Goal: Information Seeking & Learning: Learn about a topic

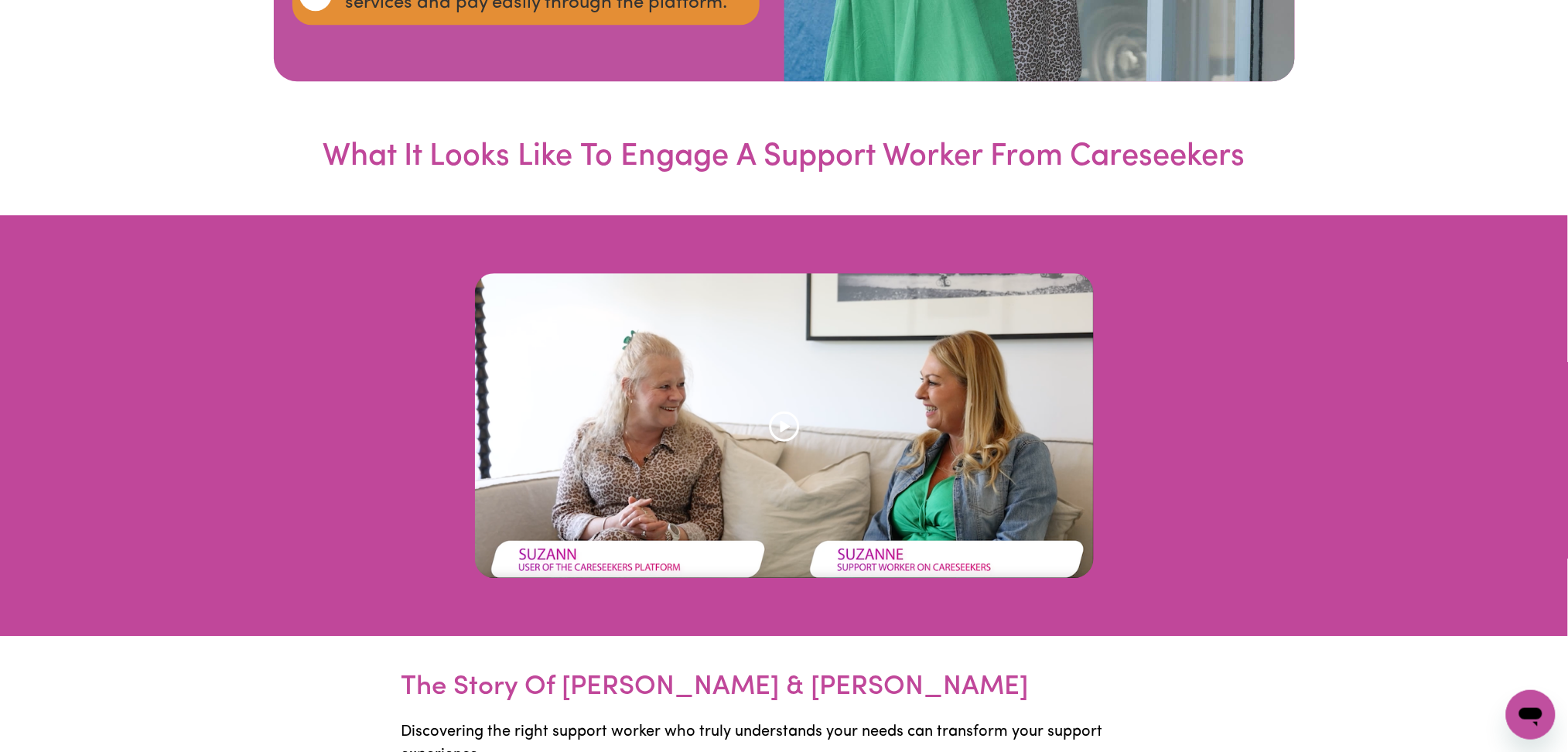
scroll to position [3818, 0]
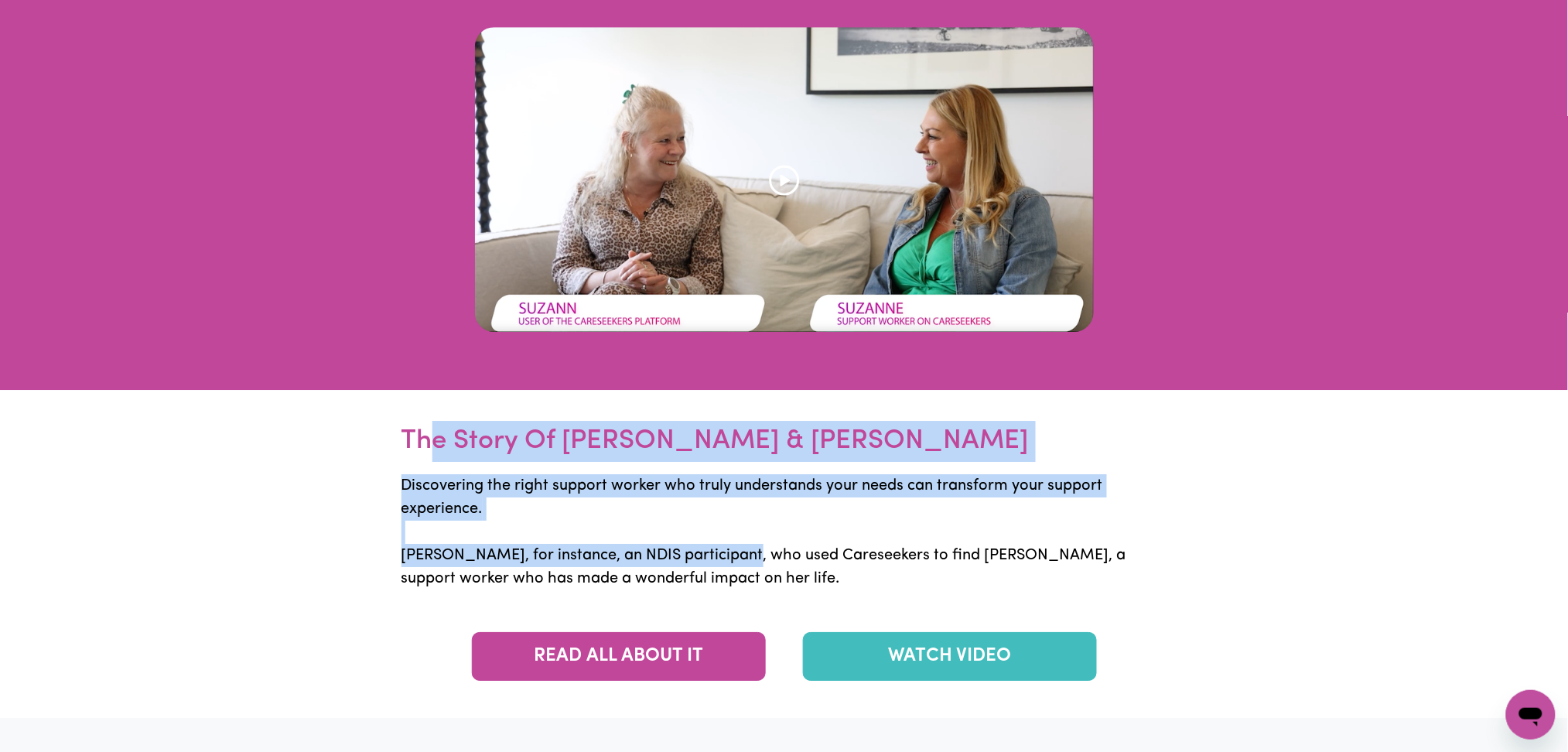
drag, startPoint x: 436, startPoint y: 454, endPoint x: 738, endPoint y: 548, distance: 316.3
click at [738, 548] on p "Discovering the right support worker who truly understands your needs can trans…" at bounding box center [784, 537] width 765 height 152
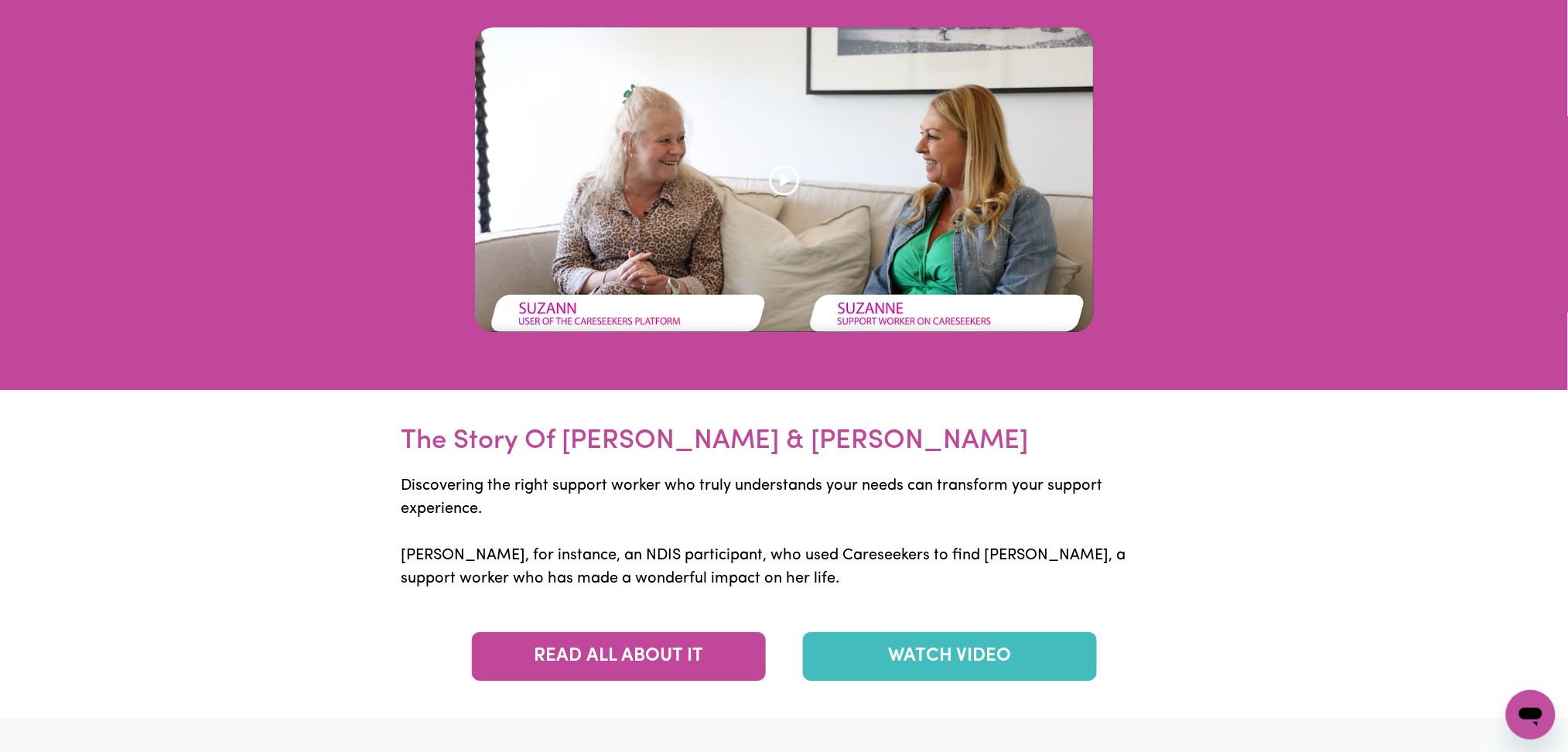
click at [746, 563] on p "Discovering the right support worker who truly understands your needs can trans…" at bounding box center [784, 537] width 765 height 152
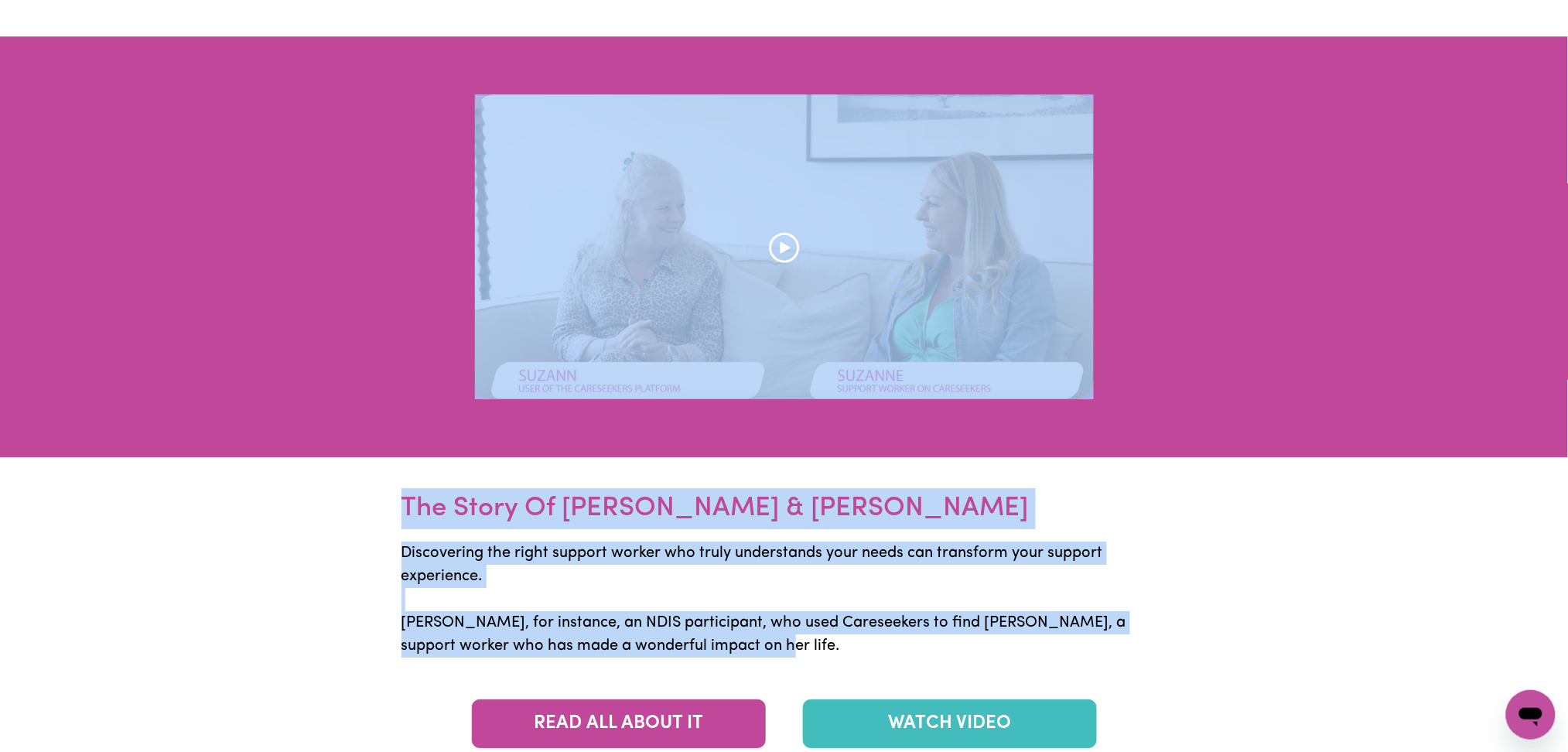
scroll to position [3715, 0]
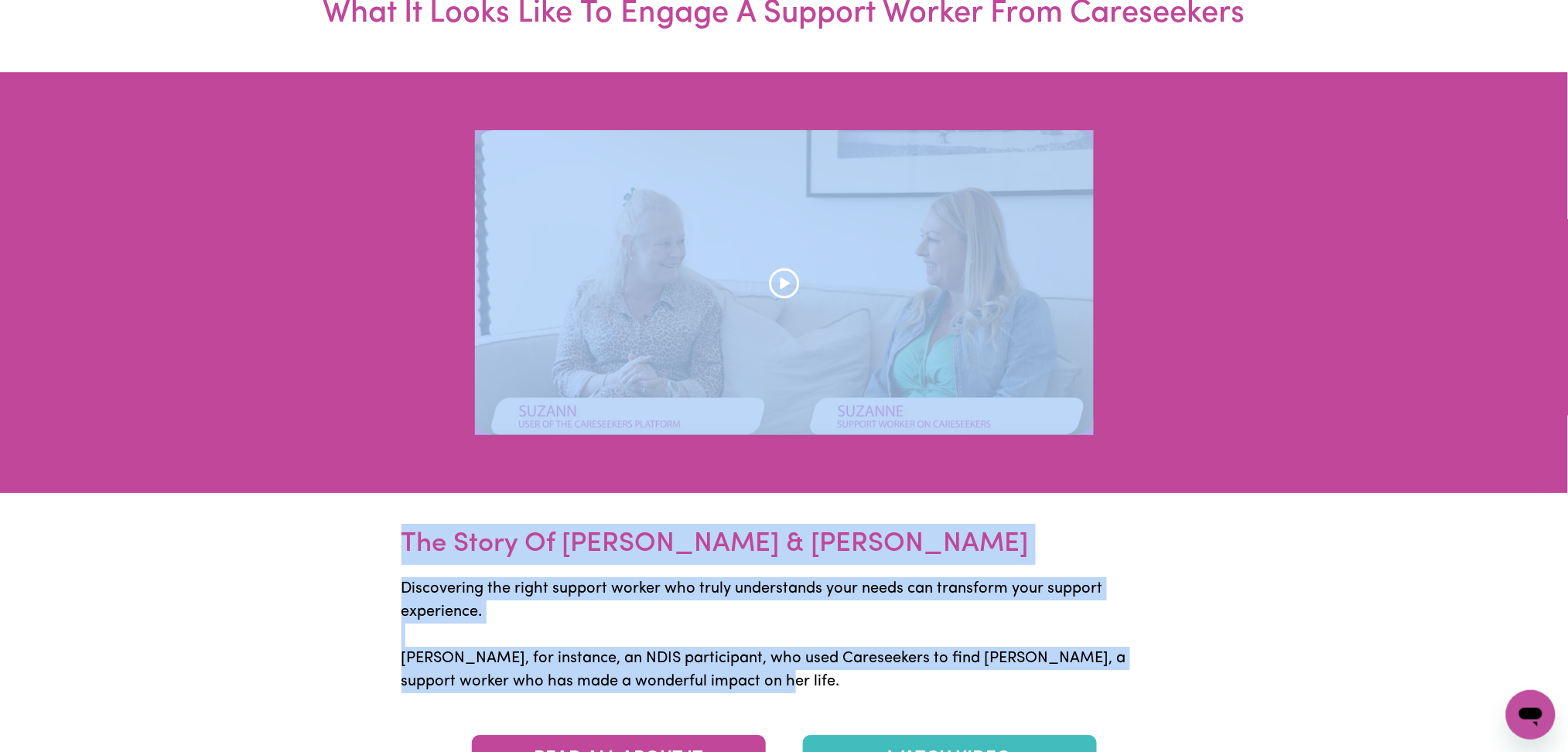
drag, startPoint x: 727, startPoint y: 567, endPoint x: 427, endPoint y: 445, distance: 323.9
click at [423, 484] on div at bounding box center [784, 282] width 1568 height 421
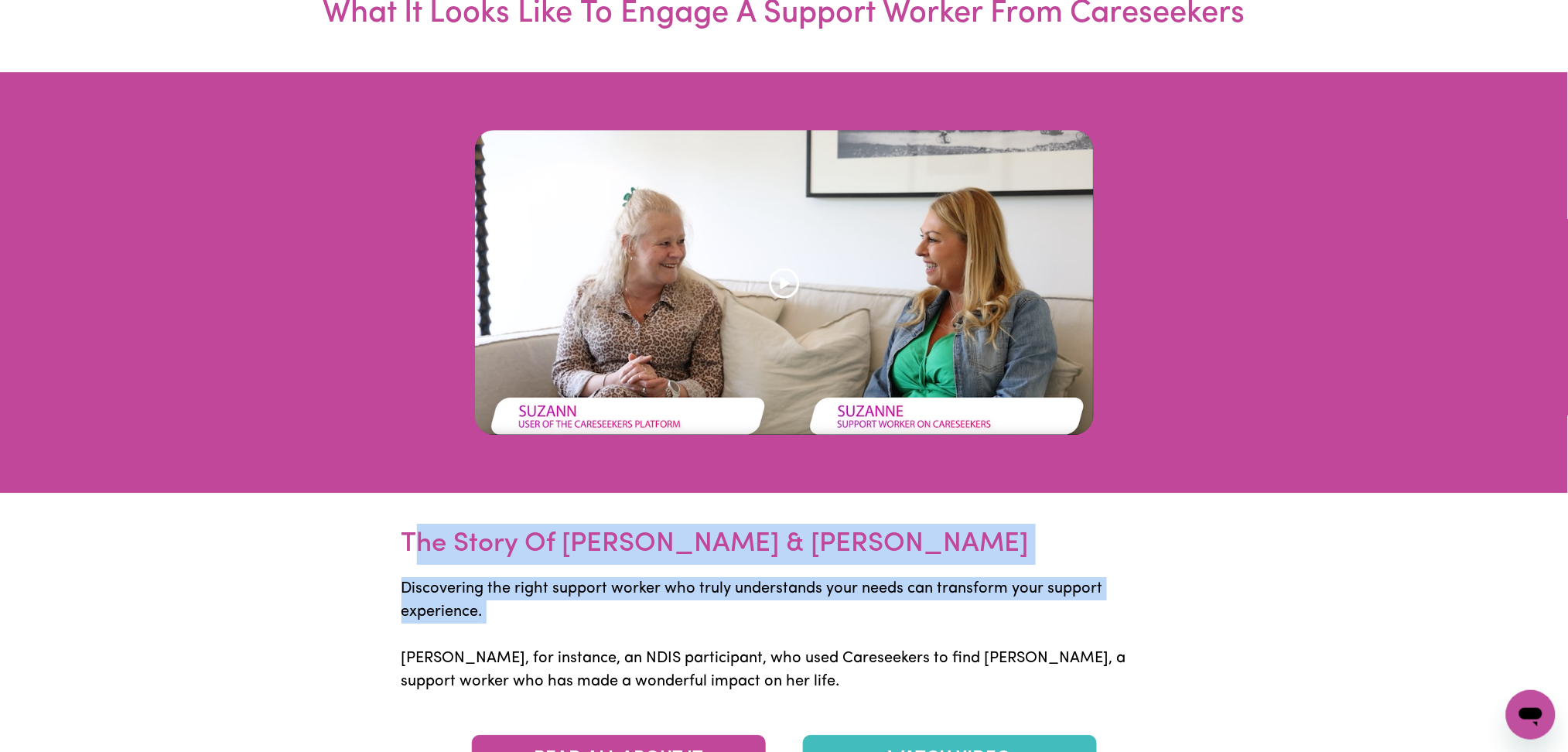
drag, startPoint x: 439, startPoint y: 560, endPoint x: 734, endPoint y: 632, distance: 303.7
click at [734, 631] on p "Discovering the right support worker who truly understands your needs can trans…" at bounding box center [784, 640] width 765 height 152
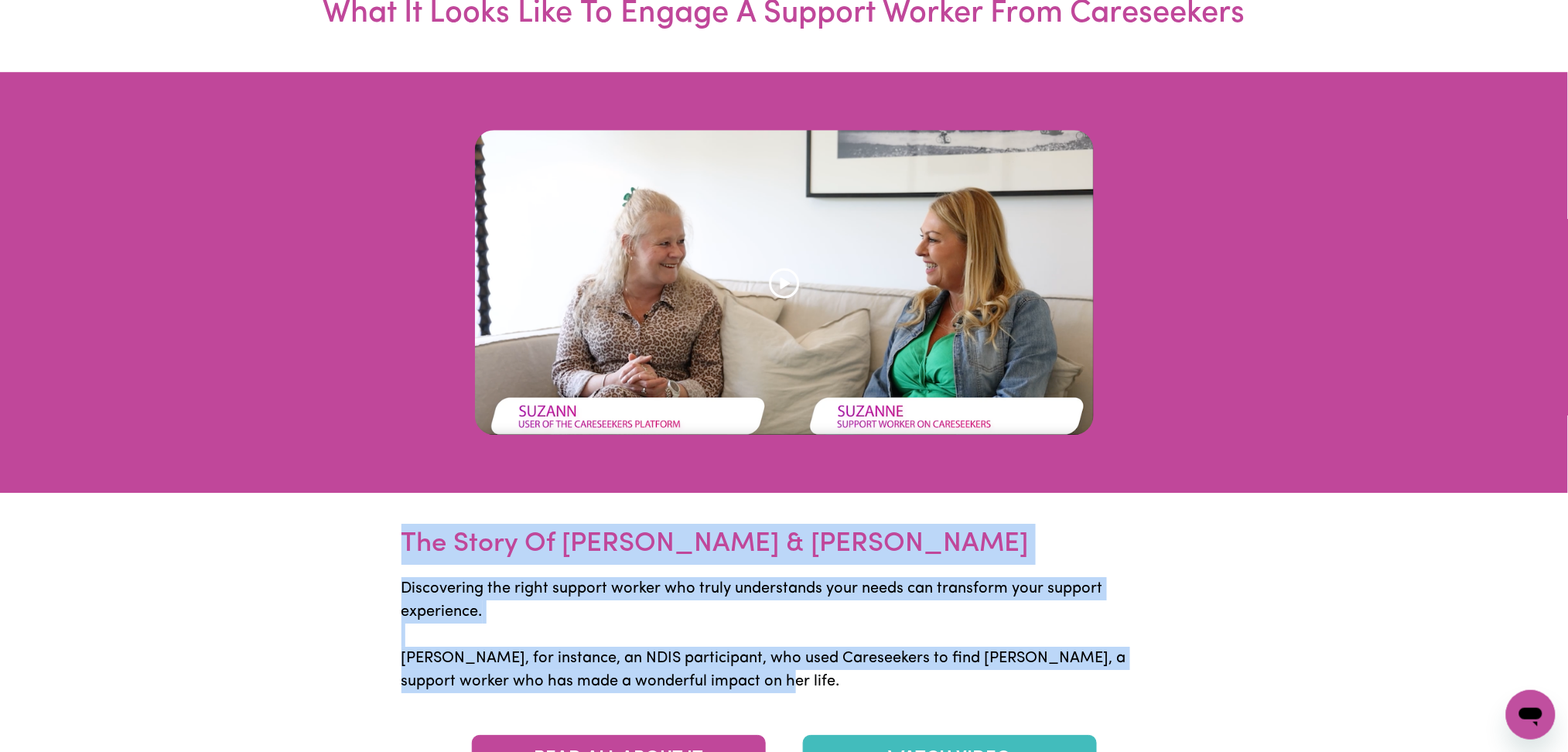
drag, startPoint x: 727, startPoint y: 681, endPoint x: 405, endPoint y: 507, distance: 366.0
click at [405, 504] on h4 "The Story Of Suzanne & Suzann" at bounding box center [784, 528] width 765 height 72
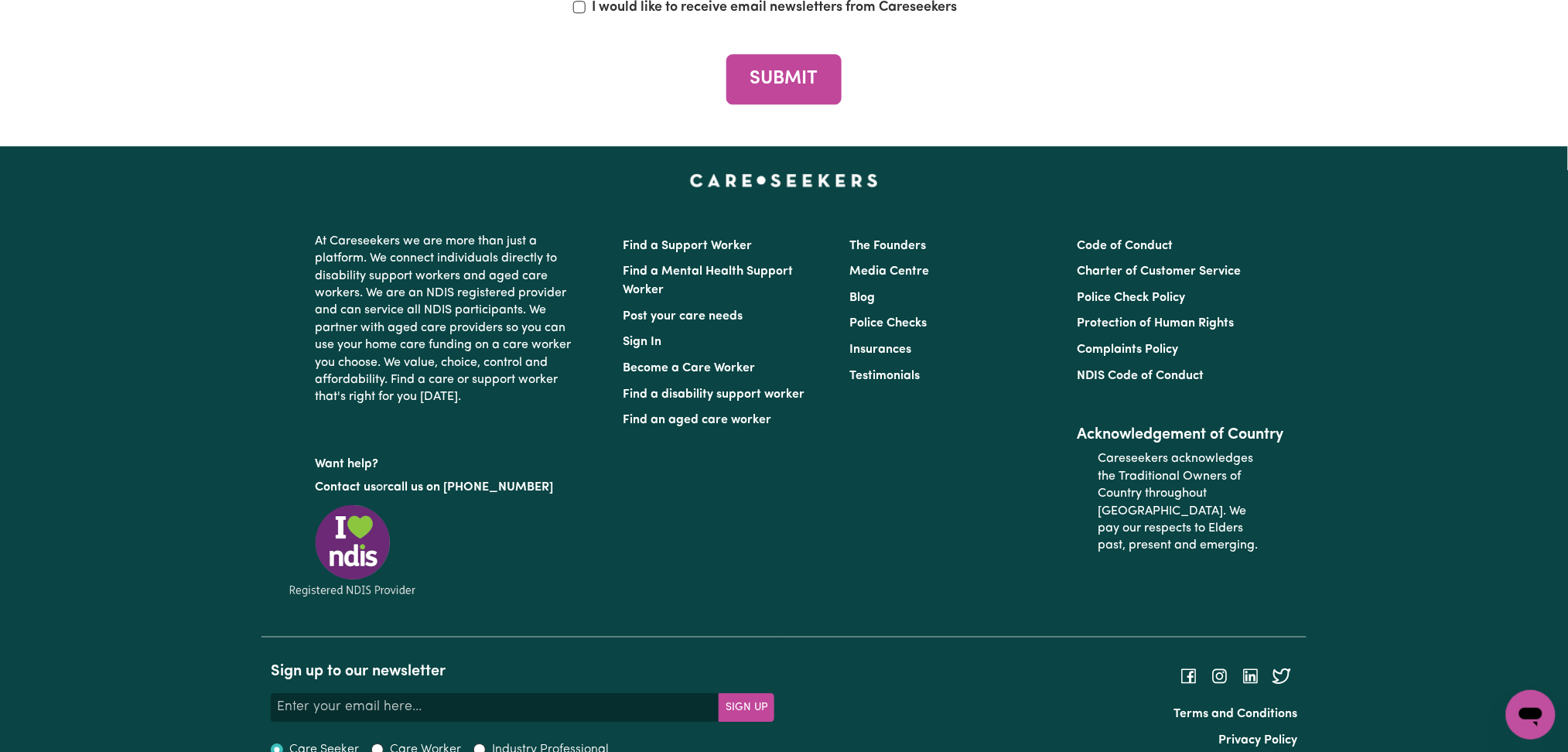
scroll to position [5964, 0]
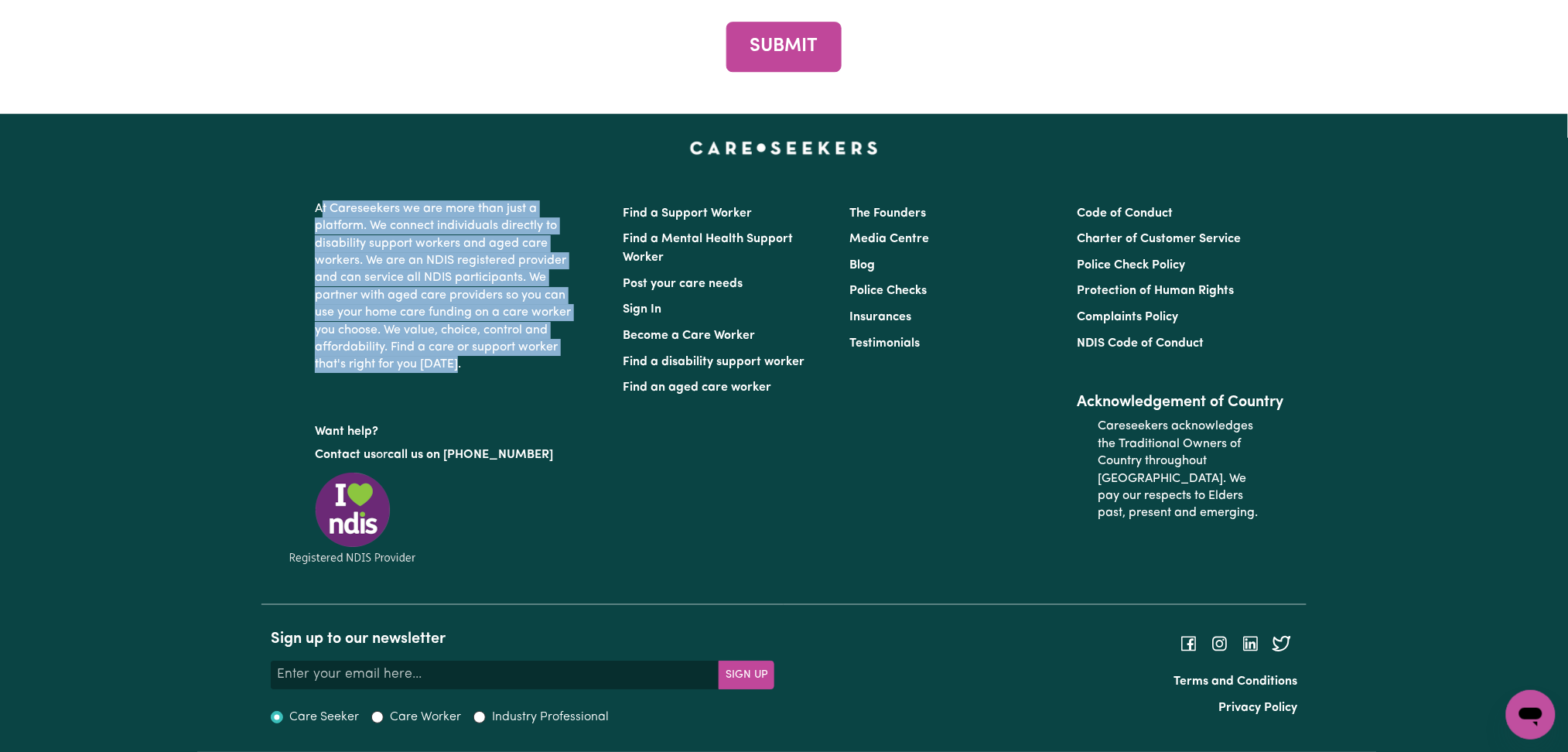
drag, startPoint x: 471, startPoint y: 354, endPoint x: 319, endPoint y: 204, distance: 213.6
click at [319, 204] on p "At Careseekers we are more than just a platform. We connect individuals directl…" at bounding box center [443, 287] width 257 height 185
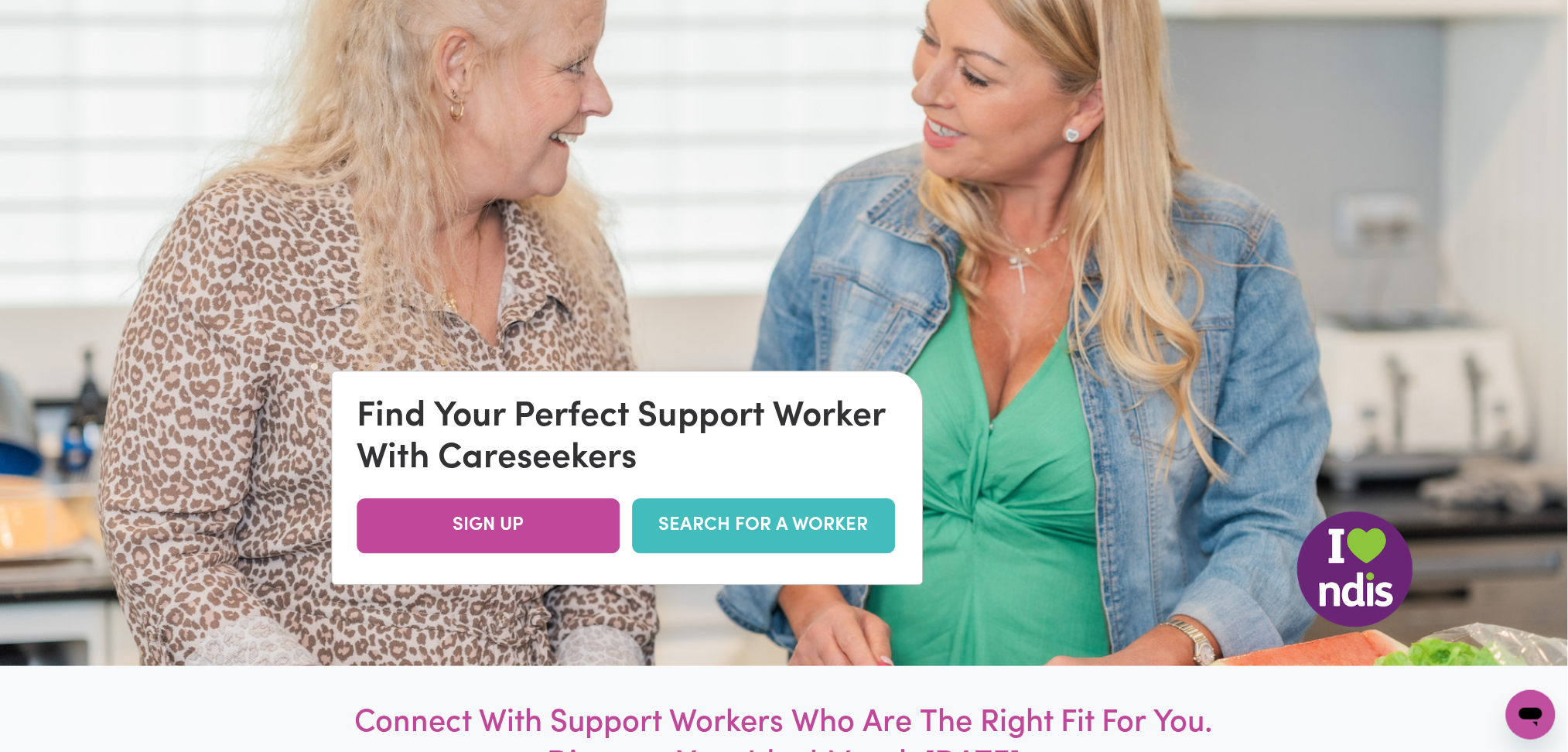
scroll to position [0, 0]
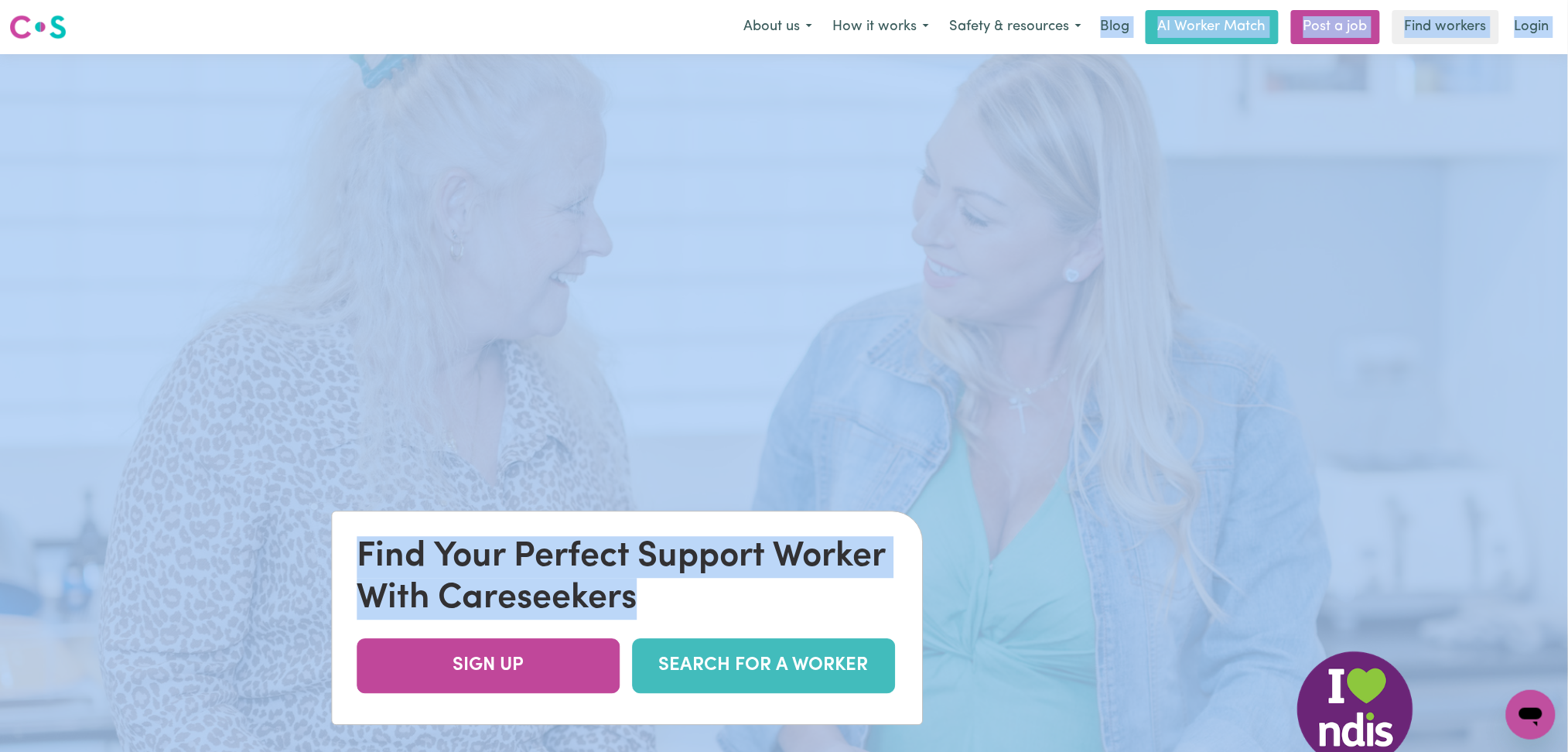
drag, startPoint x: 687, startPoint y: 35, endPoint x: 759, endPoint y: 584, distance: 553.7
click at [759, 585] on div "Find Your Perfect Support Worker With Careseekers" at bounding box center [627, 579] width 540 height 83
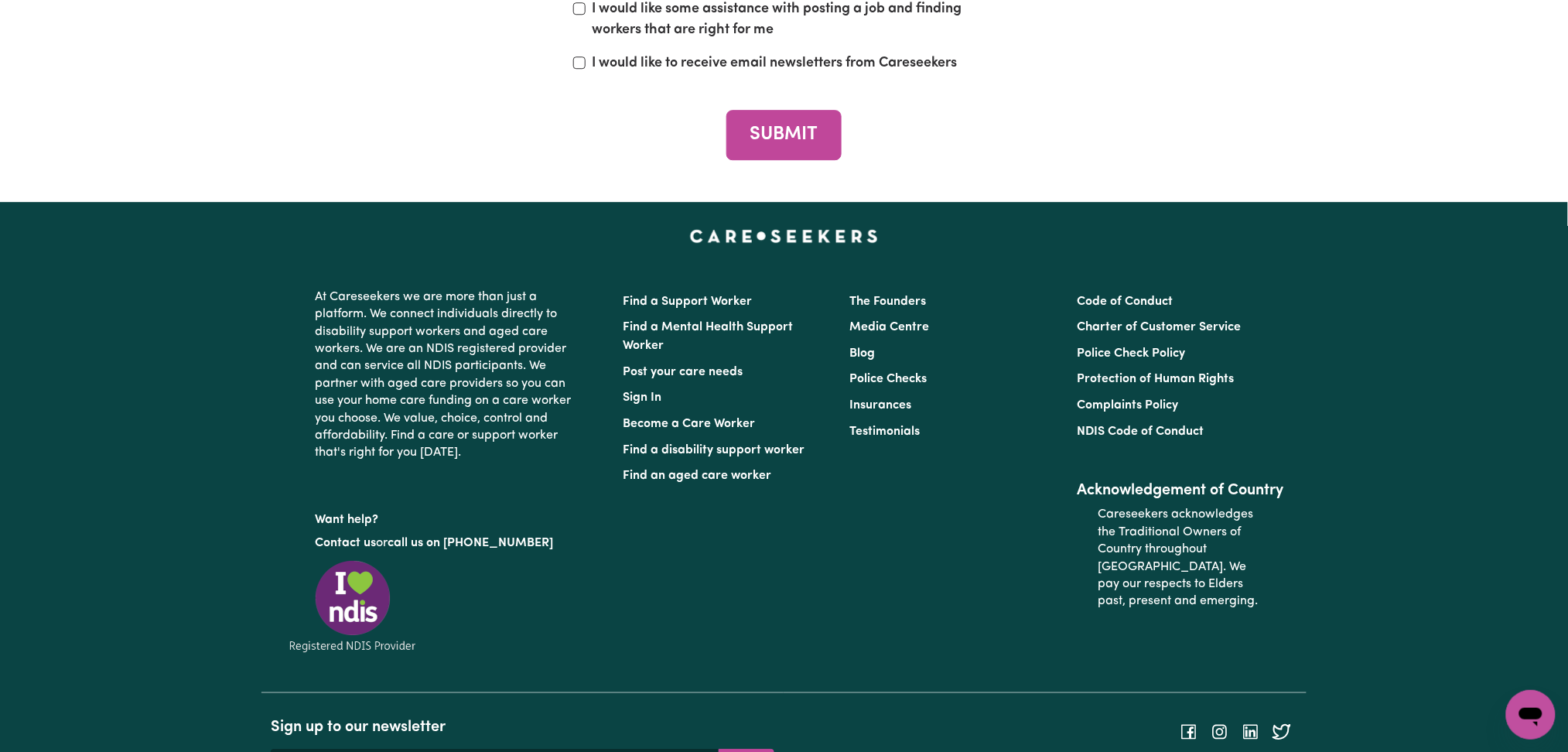
scroll to position [5964, 0]
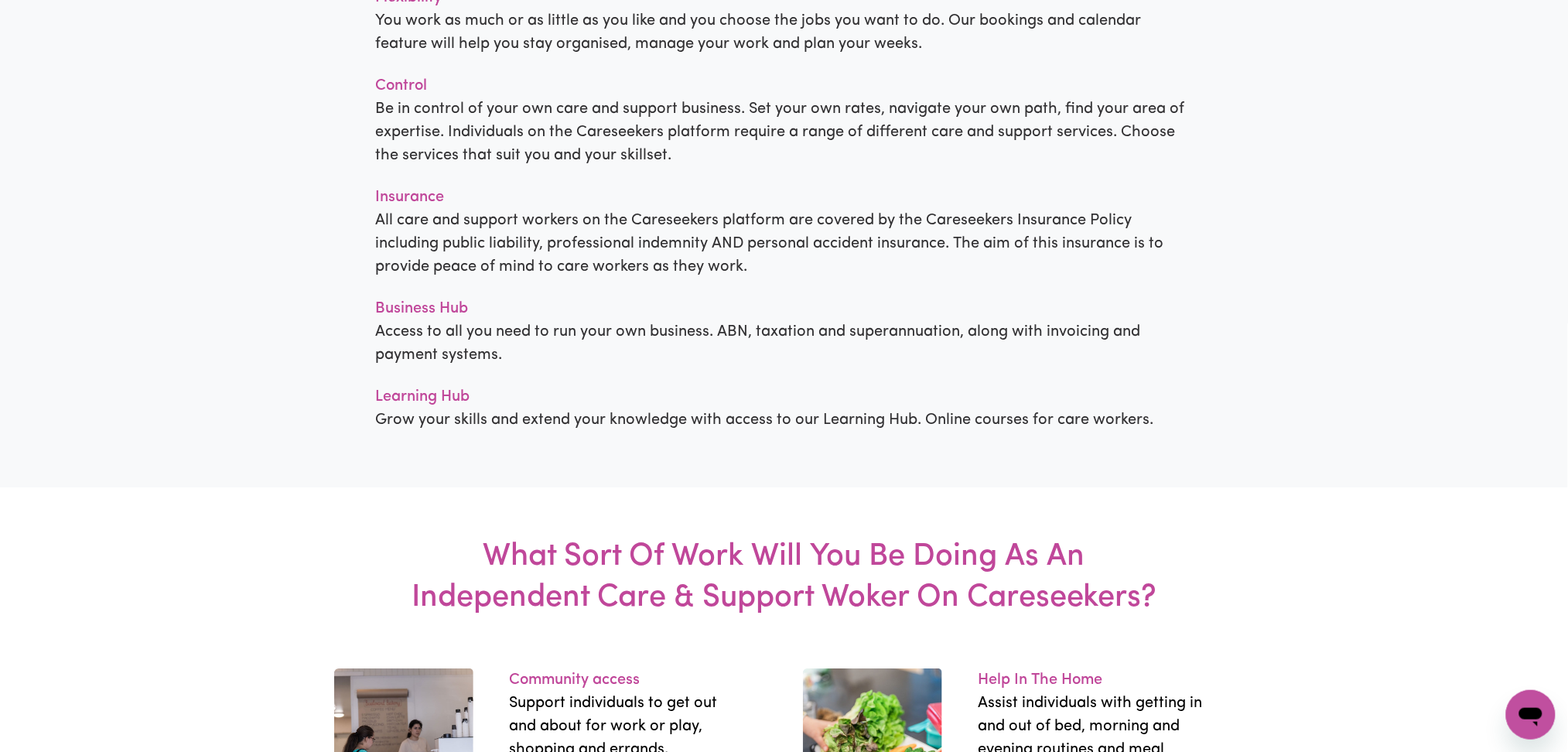
scroll to position [1857, 0]
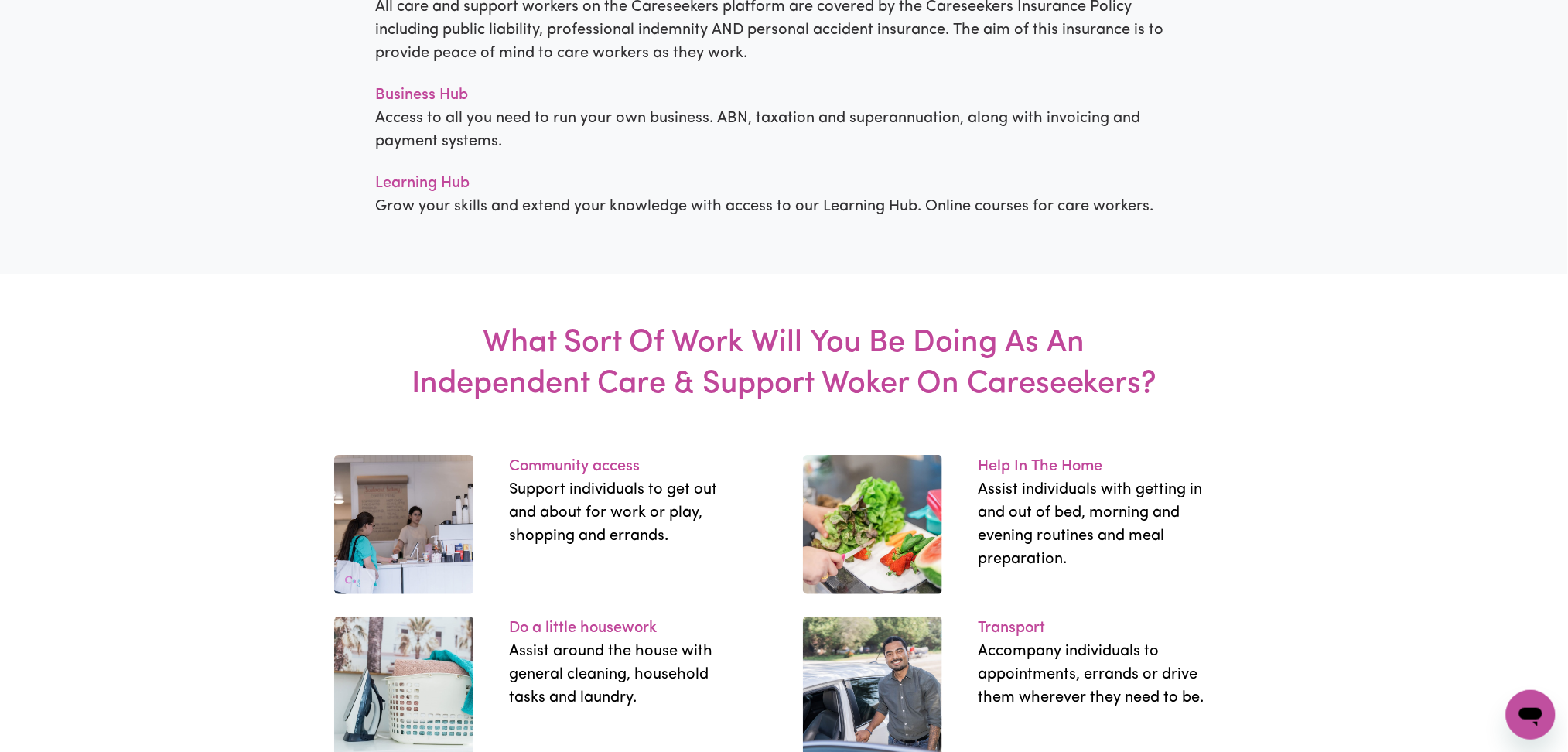
drag, startPoint x: 394, startPoint y: 16, endPoint x: 427, endPoint y: 89, distance: 80.1
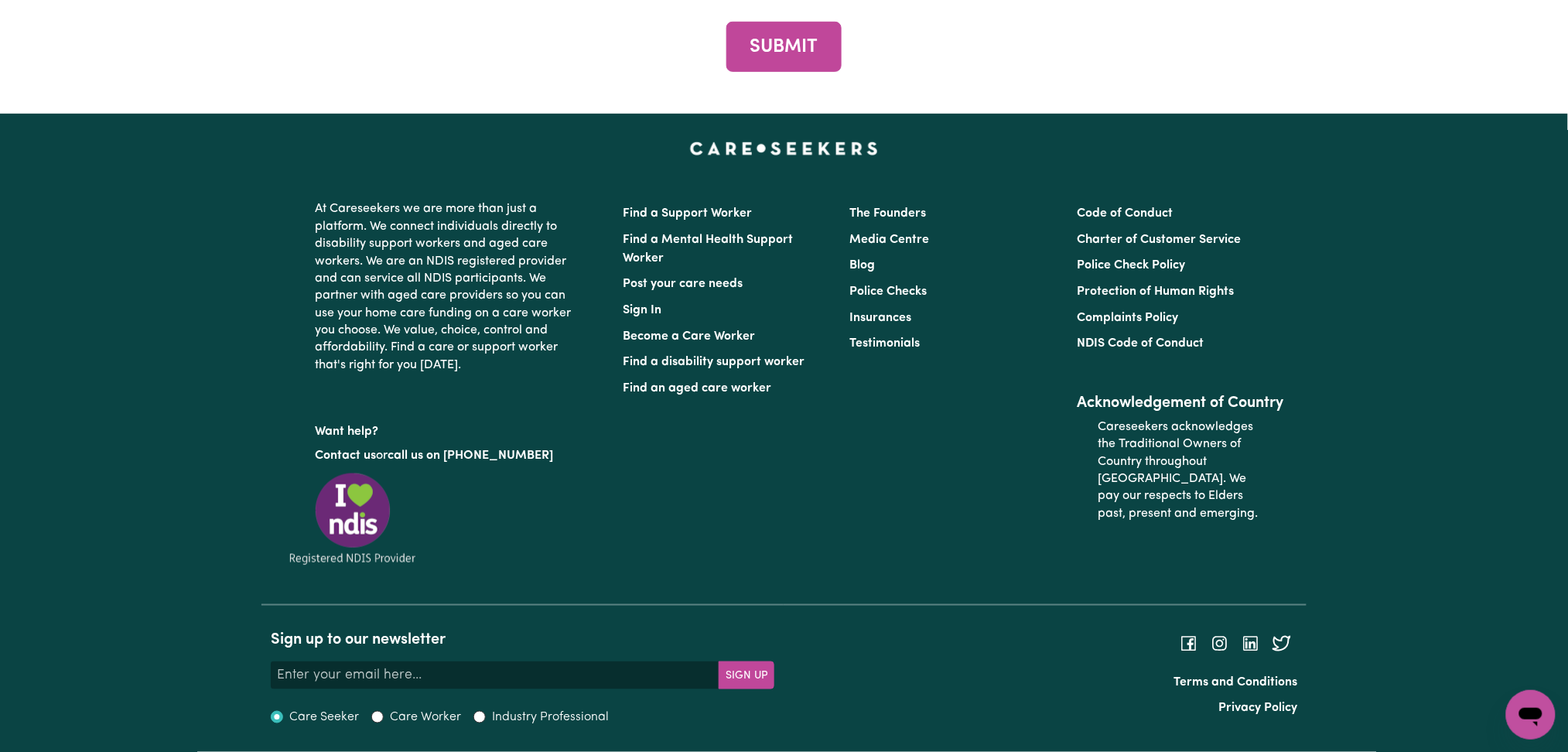
scroll to position [7020, 0]
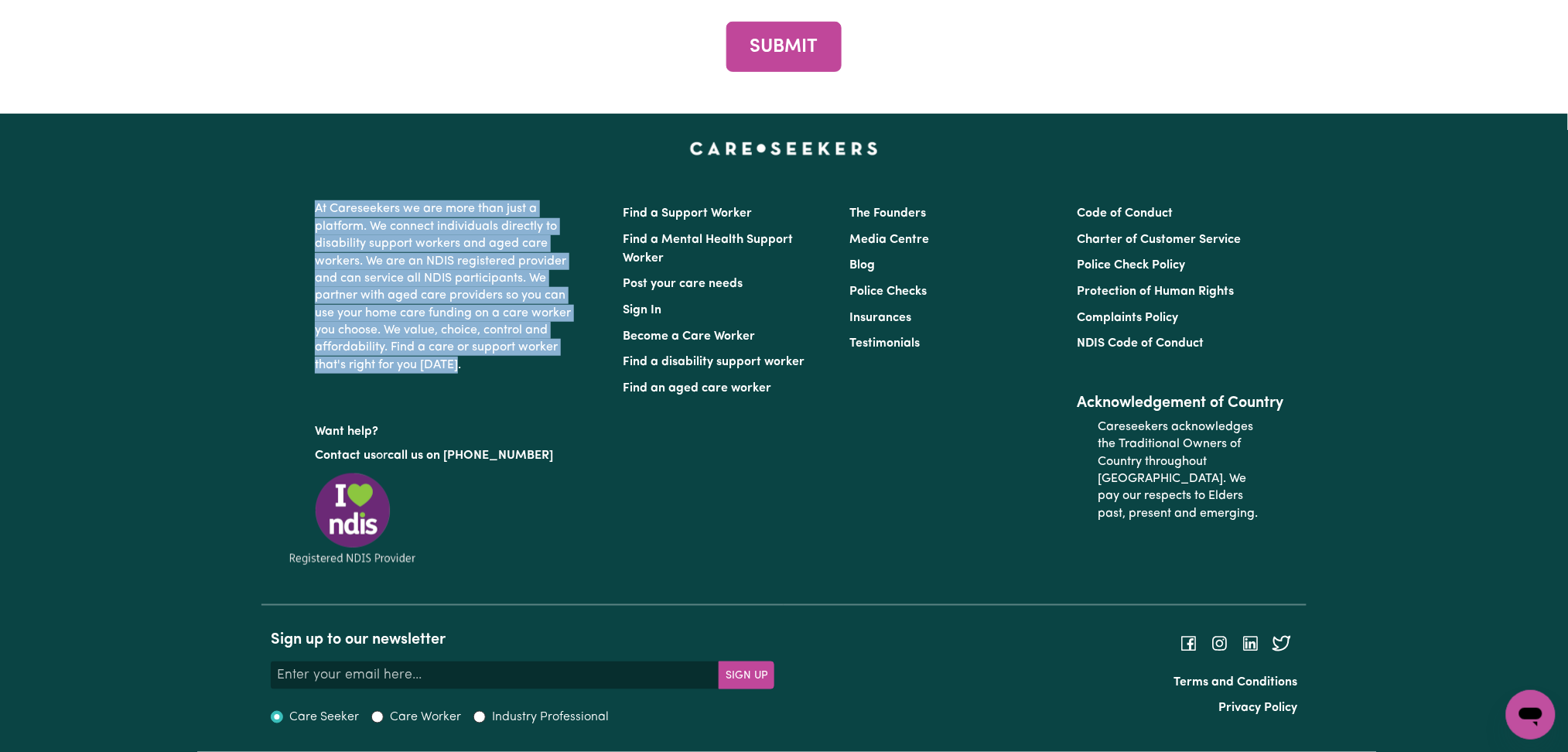
drag, startPoint x: 315, startPoint y: 210, endPoint x: 456, endPoint y: 366, distance: 210.3
click at [456, 365] on p "At Careseekers we are more than just a platform. We connect individuals directl…" at bounding box center [443, 287] width 257 height 185
click at [456, 366] on p "At Careseekers we are more than just a platform. We connect individuals directl…" at bounding box center [443, 287] width 257 height 185
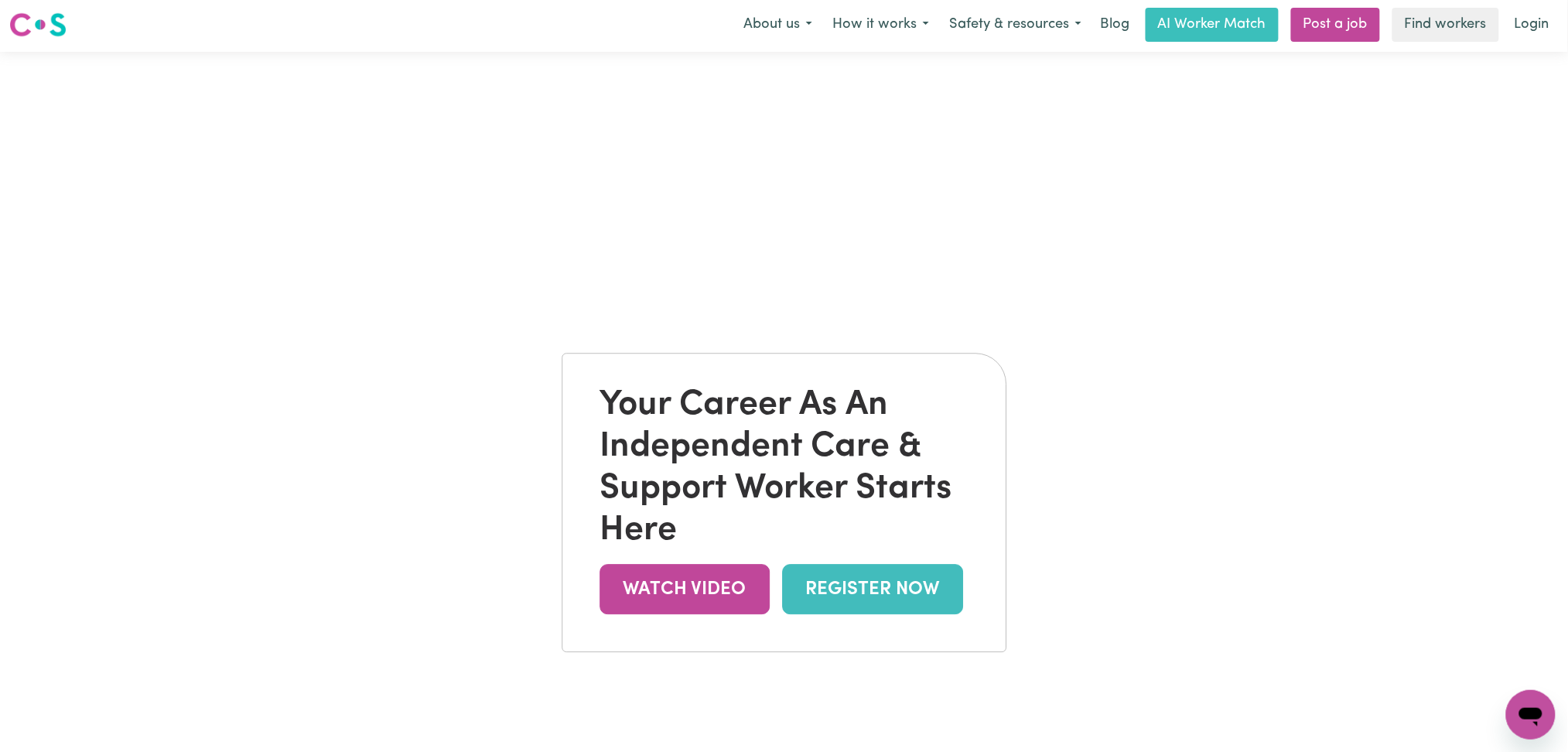
scroll to position [0, 0]
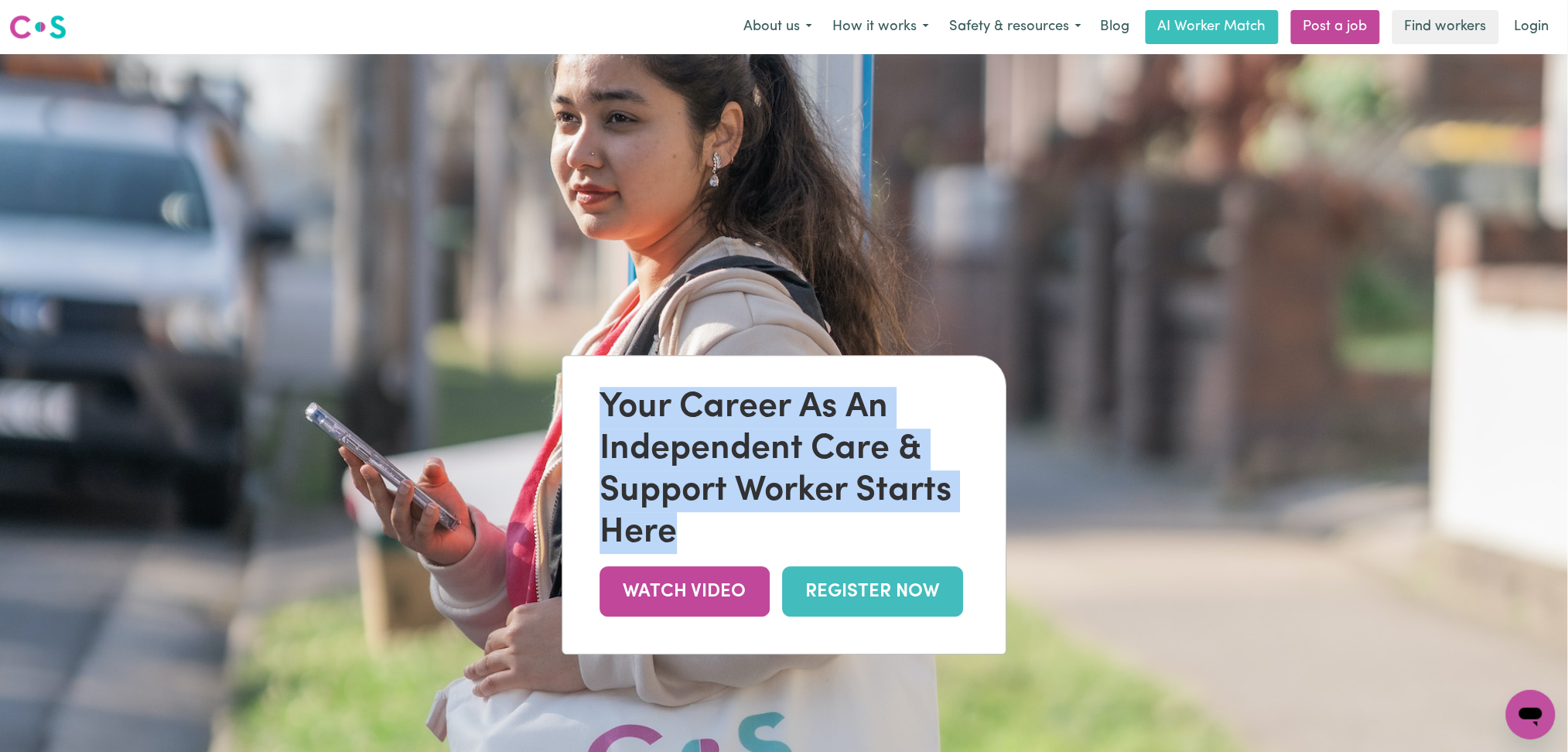
drag, startPoint x: 694, startPoint y: 541, endPoint x: 602, endPoint y: 415, distance: 156.0
click at [602, 415] on div "Your Career As An Independent Care & Support Worker Starts Here" at bounding box center [784, 471] width 369 height 167
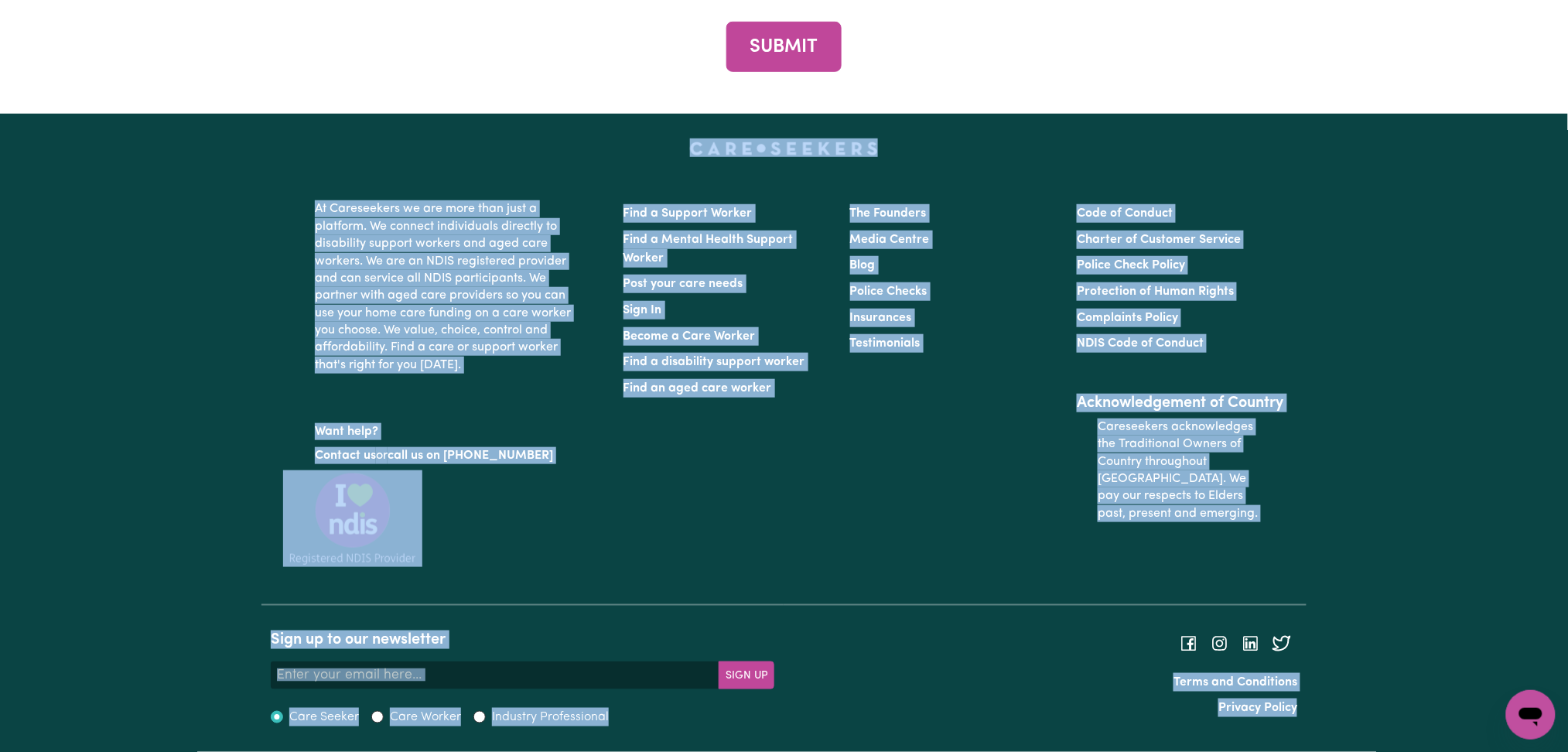
scroll to position [6710, 0]
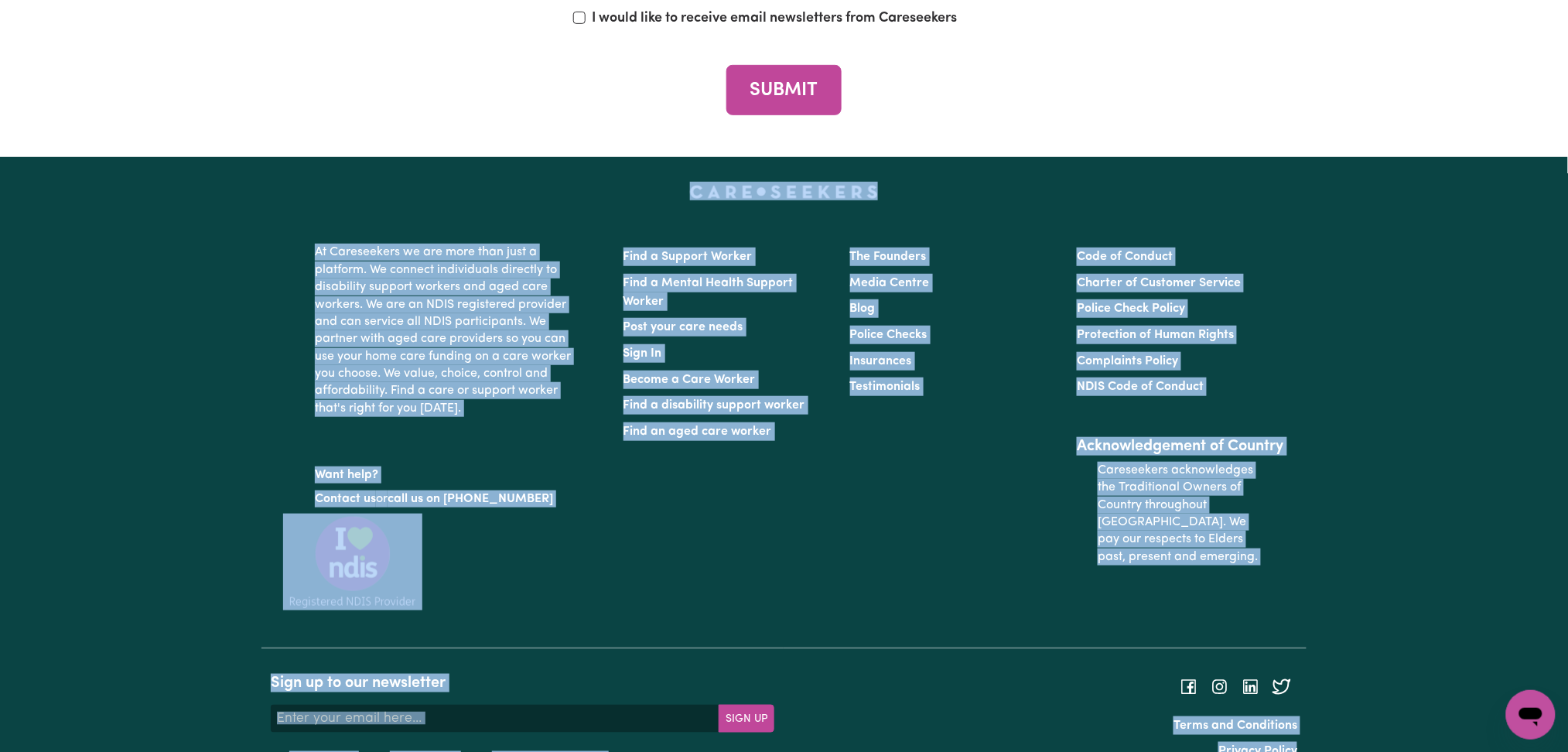
drag, startPoint x: 1392, startPoint y: 700, endPoint x: 516, endPoint y: 395, distance: 927.6
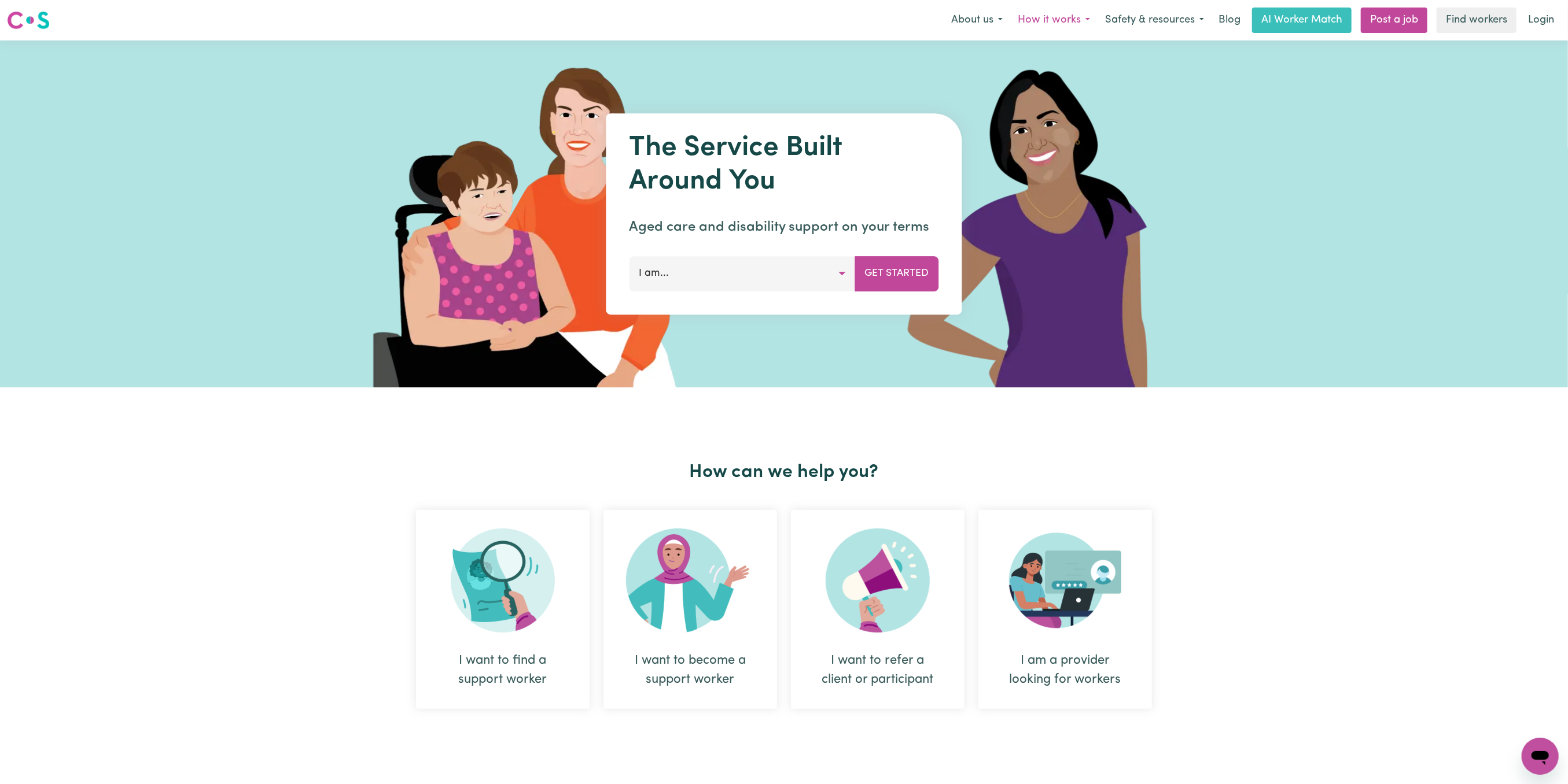
click at [1035, 21] on button "How it works" at bounding box center [1054, 21] width 87 height 25
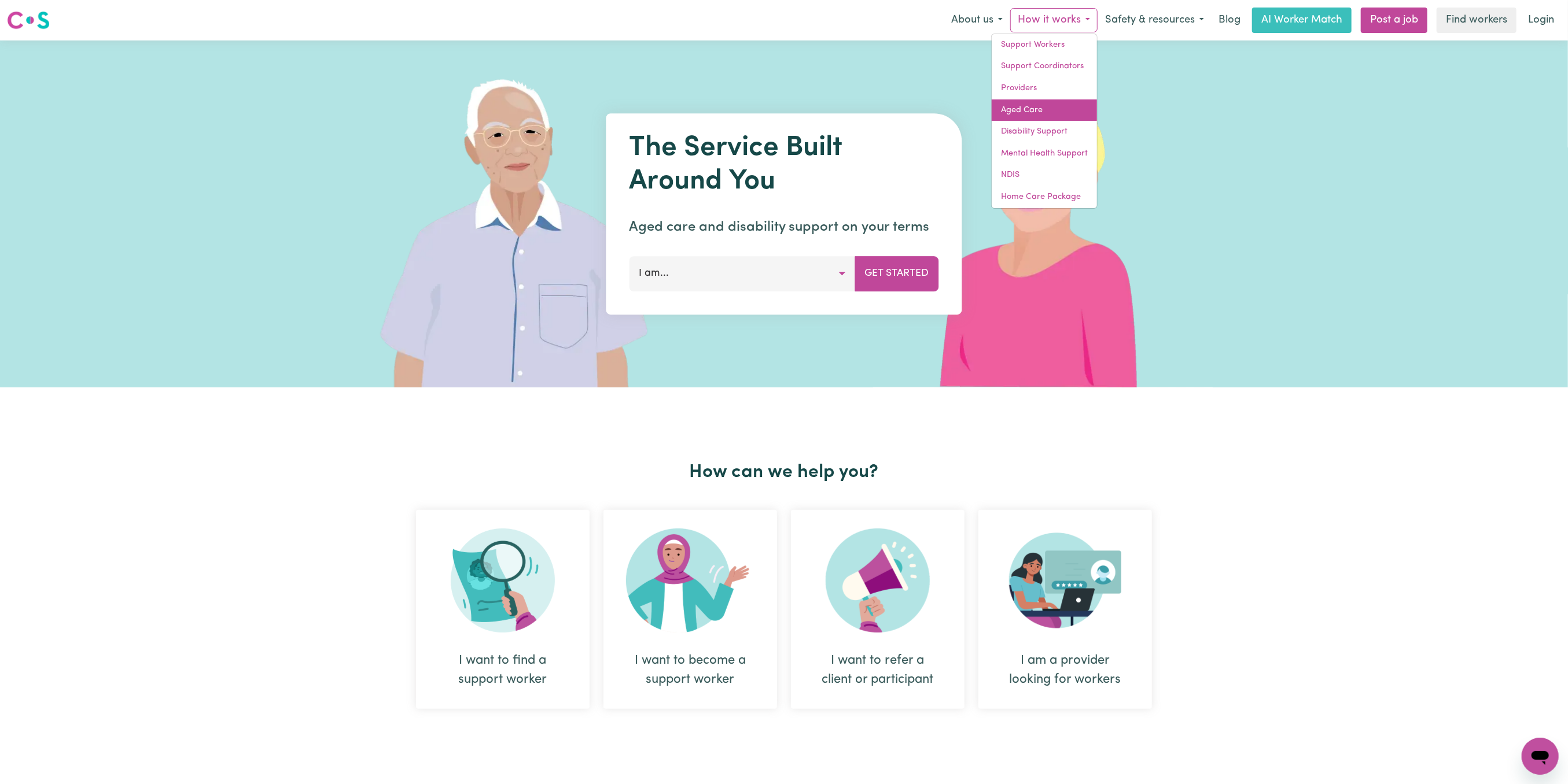
click at [1023, 105] on link "Aged Care" at bounding box center [1044, 111] width 106 height 22
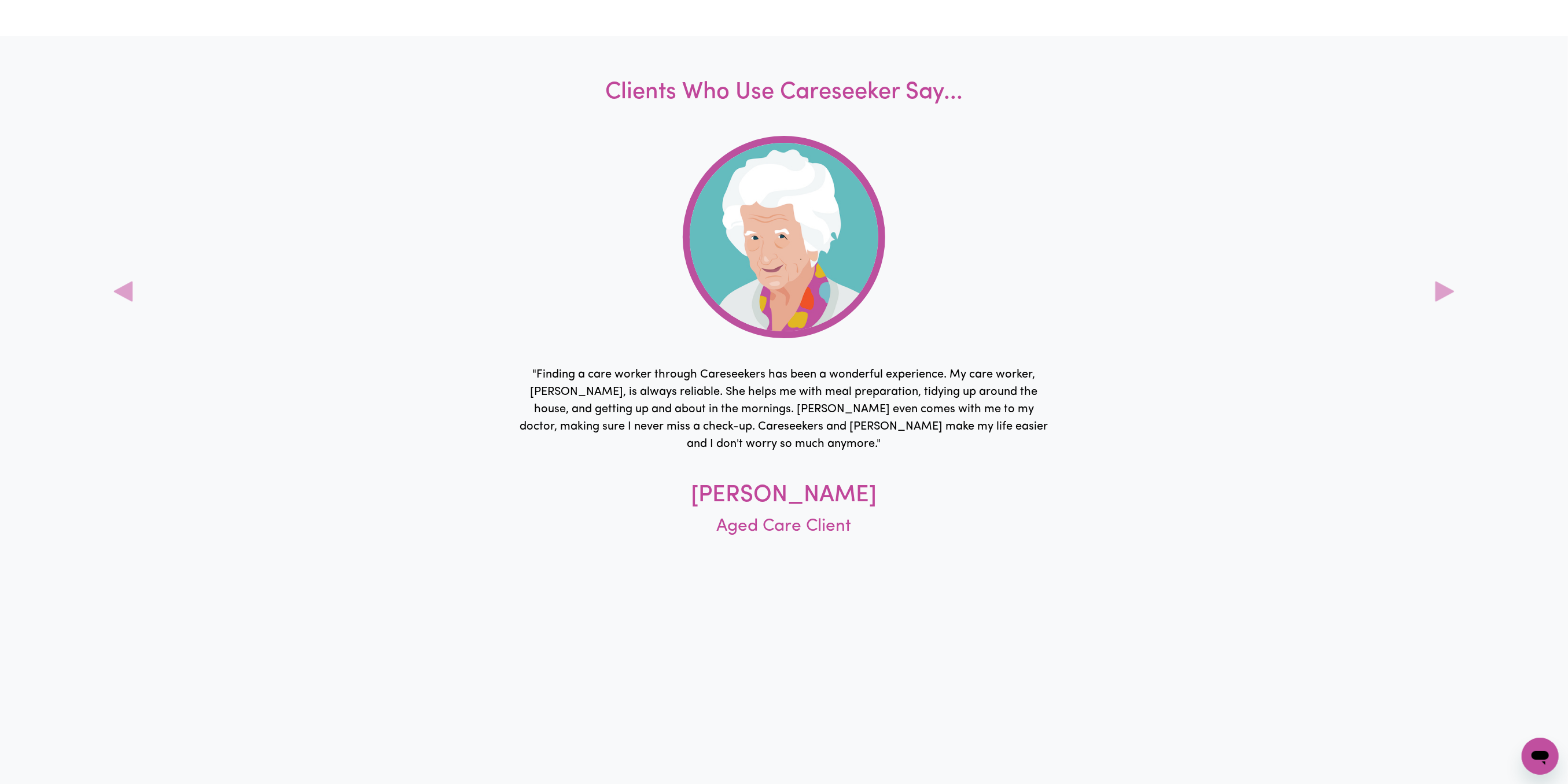
scroll to position [3624, 0]
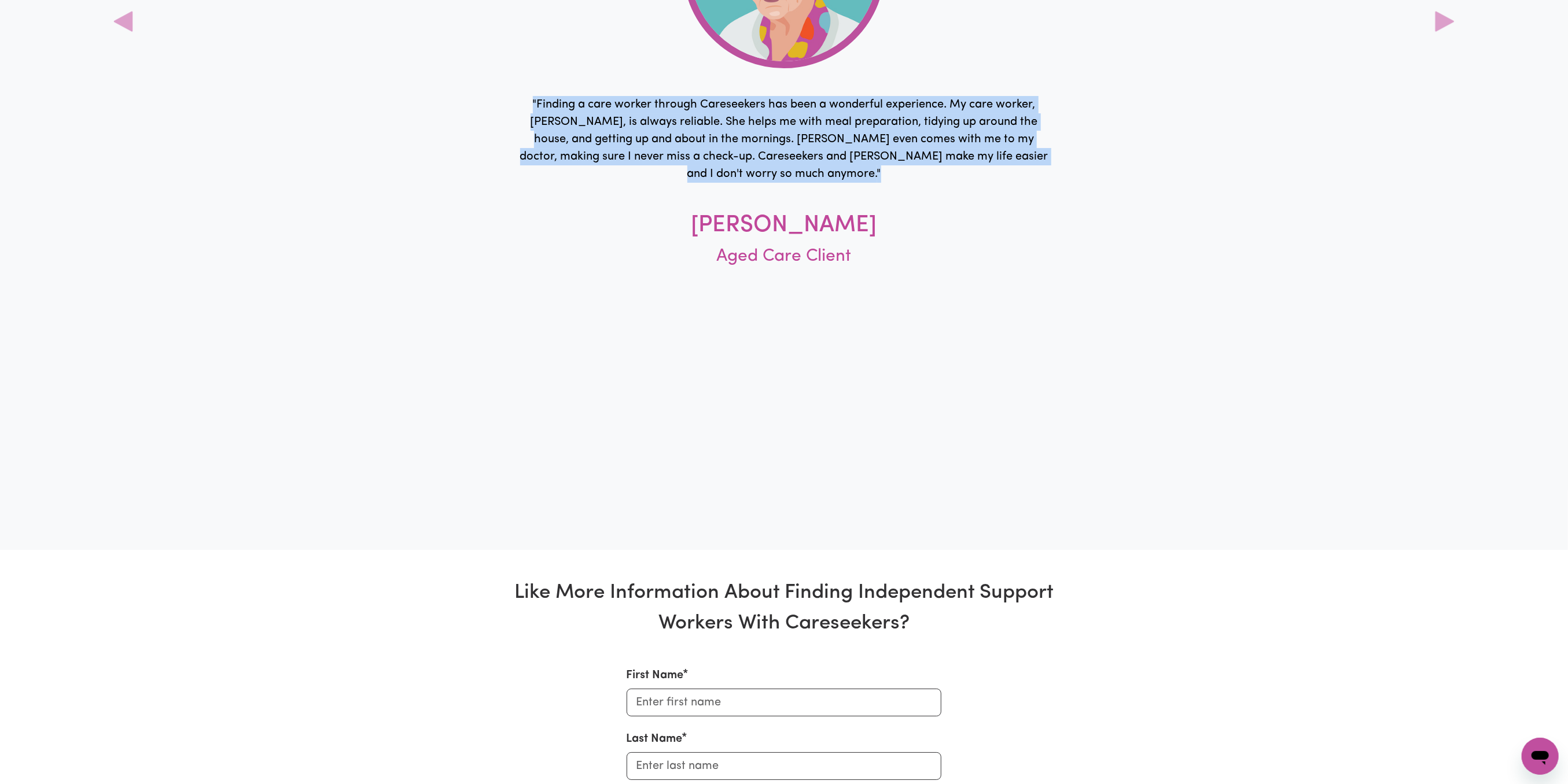
drag, startPoint x: 516, startPoint y: 291, endPoint x: 1028, endPoint y: 357, distance: 516.2
click at [1028, 183] on p "" Finding a care worker through Careseekers has been a wonderful experience. My…" at bounding box center [784, 139] width 534 height 87
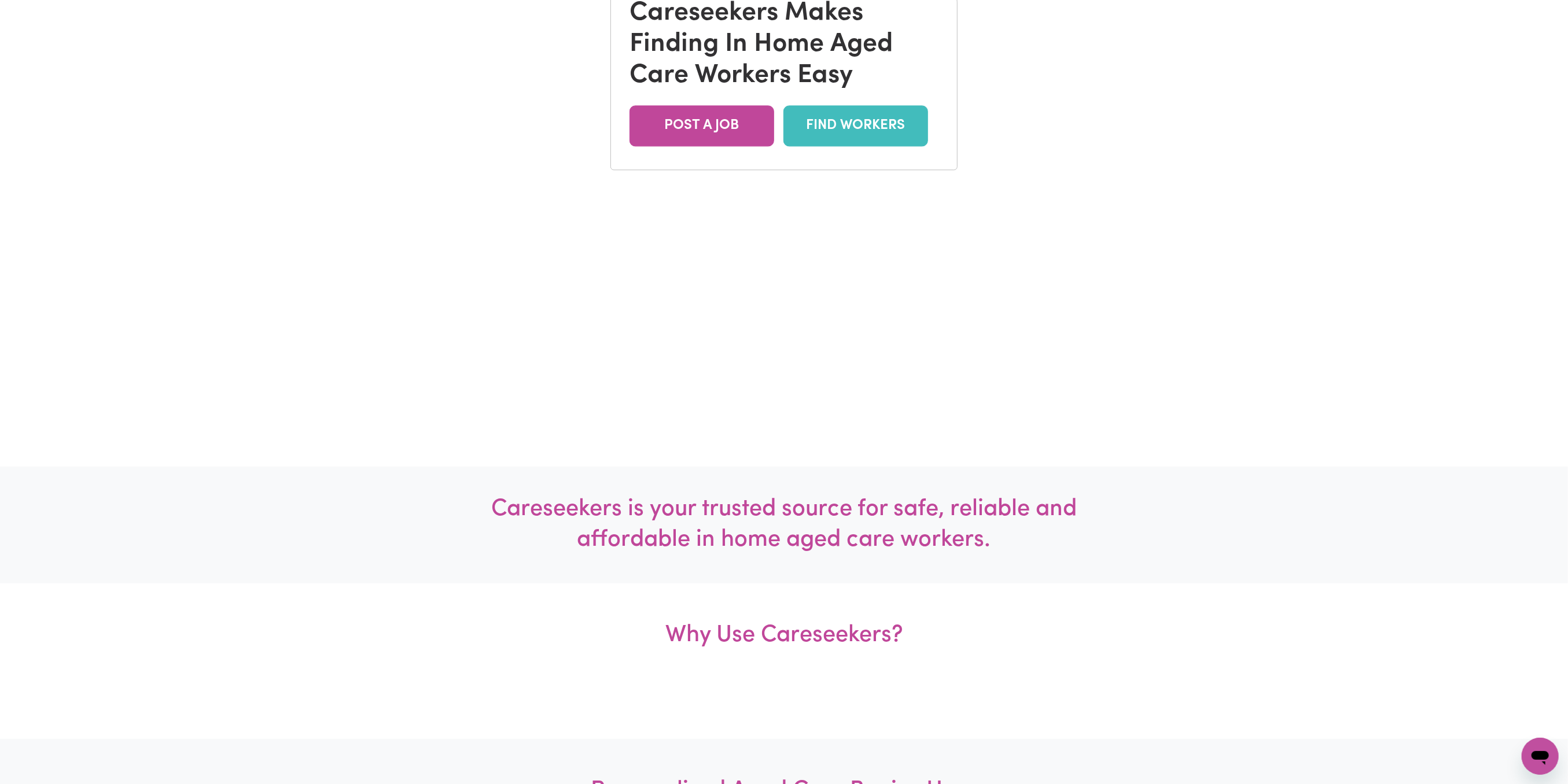
scroll to position [331, 0]
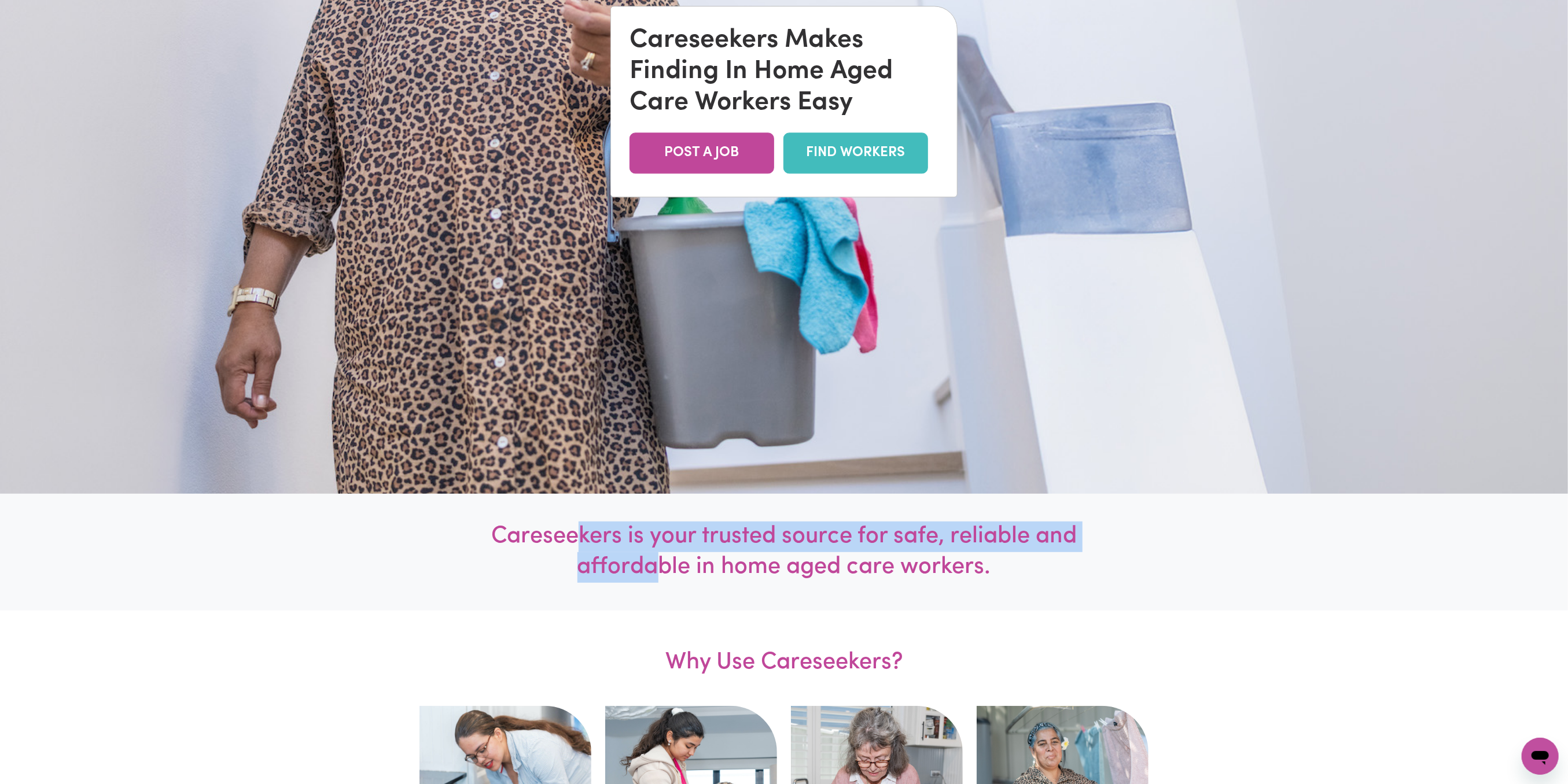
drag, startPoint x: 572, startPoint y: 537, endPoint x: 654, endPoint y: 575, distance: 90.4
click at [654, 575] on h1 "Careseekers is your trusted source for safe, reliable and affordable in home ag…" at bounding box center [784, 552] width 687 height 62
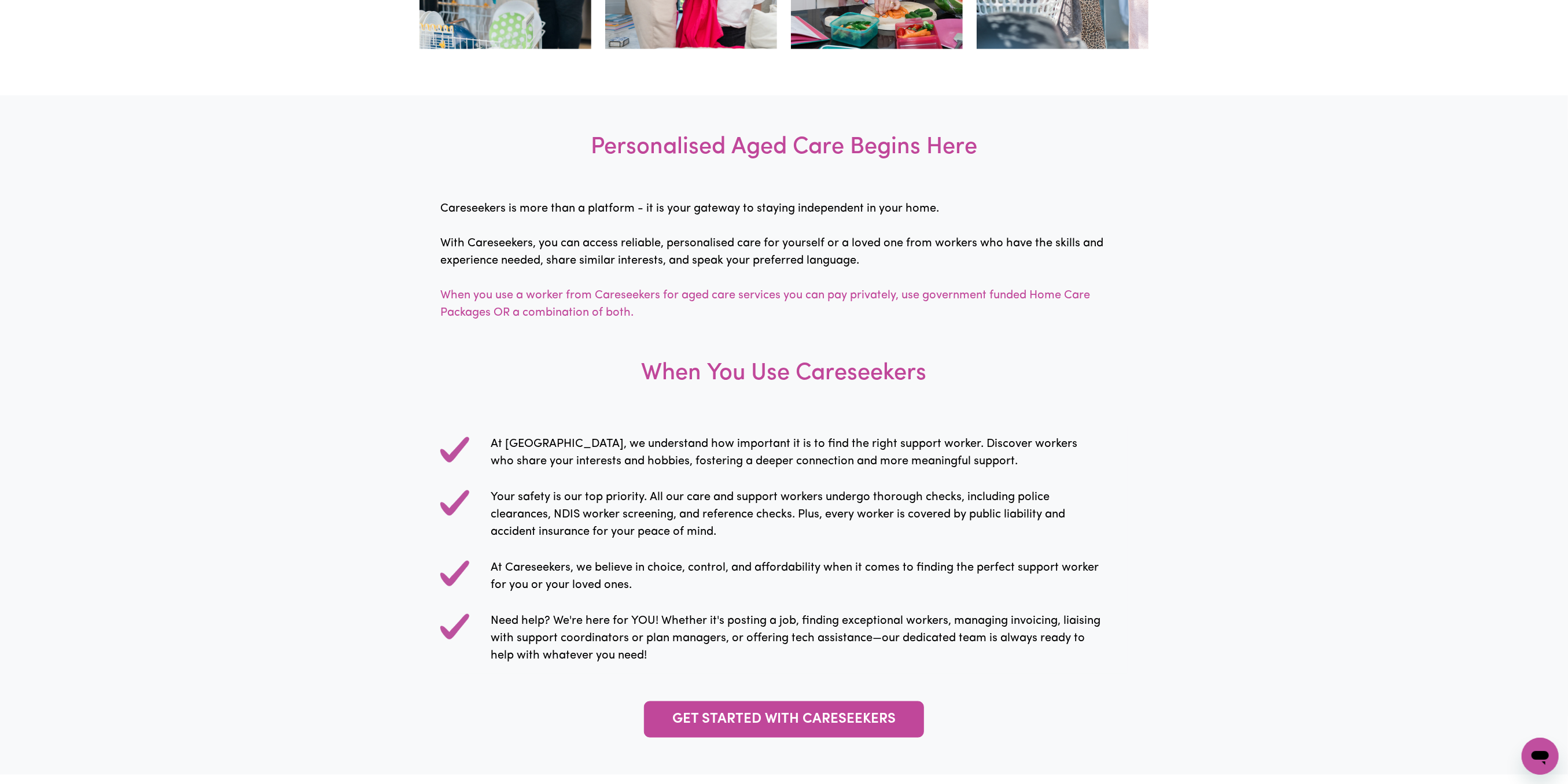
scroll to position [1025, 0]
